Goal: Check status: Check status

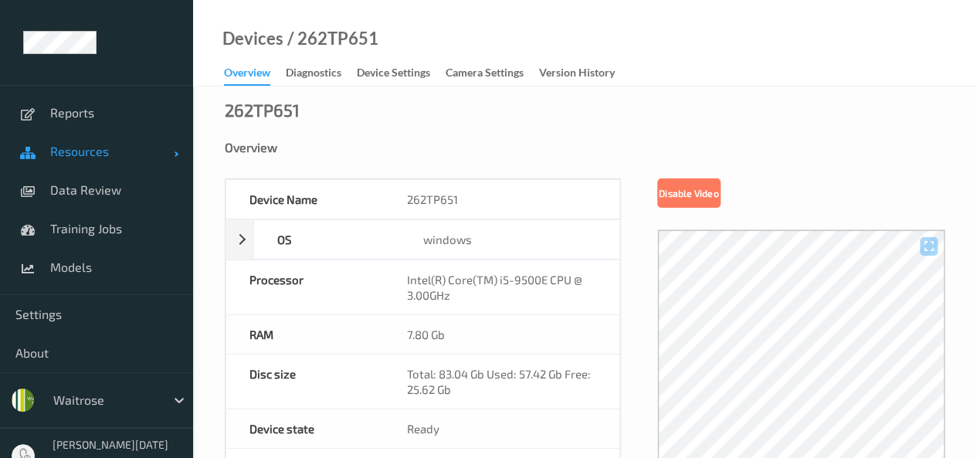
click at [112, 141] on link "Resources" at bounding box center [96, 151] width 193 height 39
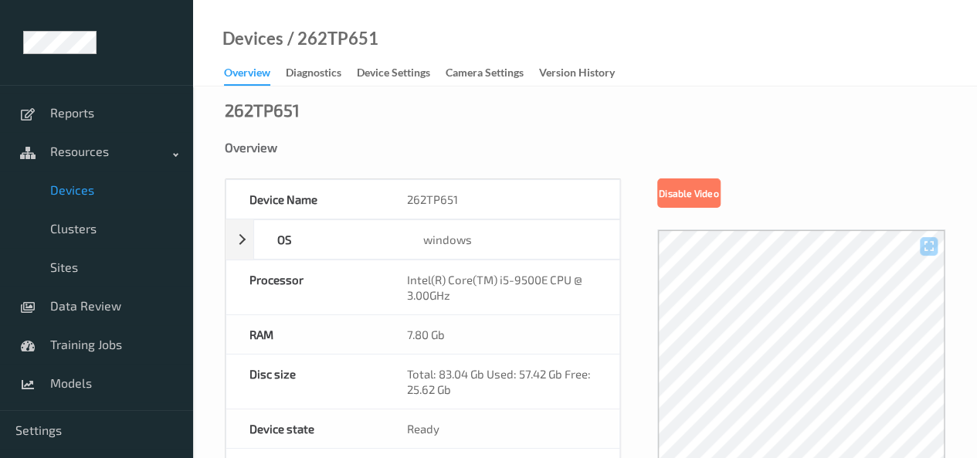
click at [86, 192] on span "Devices" at bounding box center [113, 189] width 127 height 15
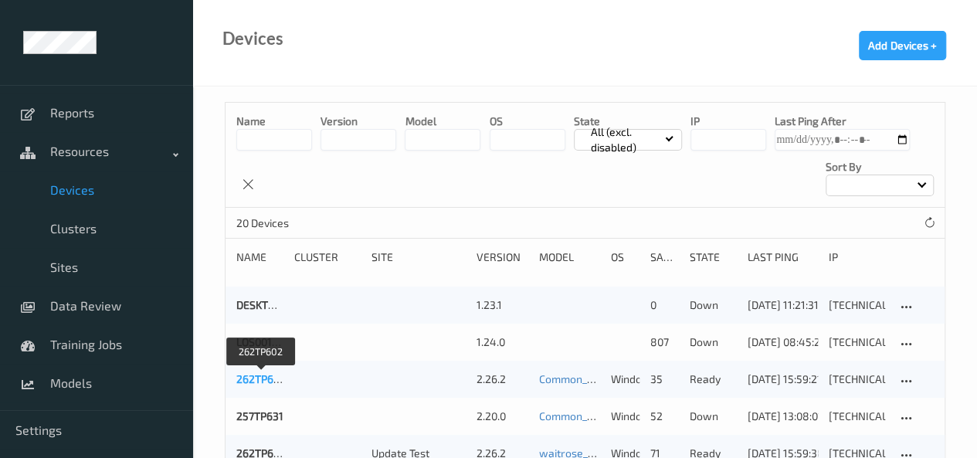
click at [261, 382] on link "262TP602" at bounding box center [260, 378] width 49 height 13
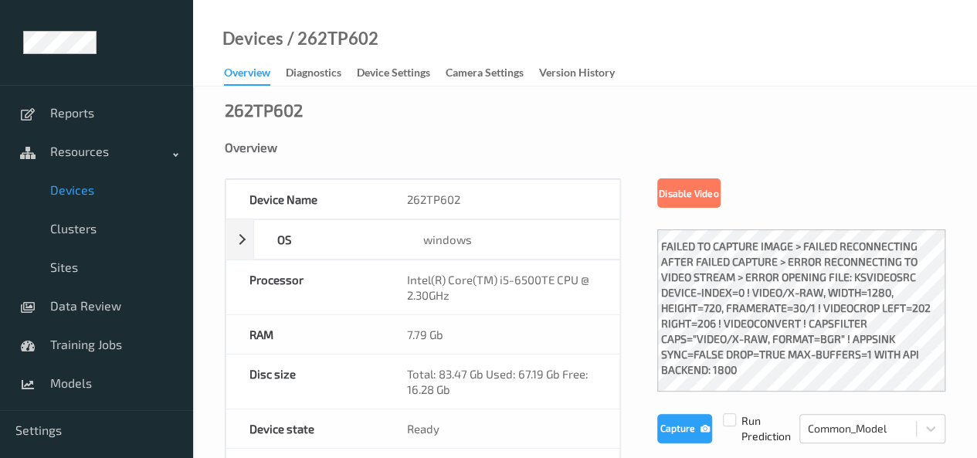
click at [744, 45] on div "Devices / 262TP602 Overview Diagnostics Device Settings Camera Settings Version…" at bounding box center [585, 43] width 784 height 86
click at [60, 149] on span "Resources" at bounding box center [112, 151] width 124 height 15
